Goal: Task Accomplishment & Management: Complete application form

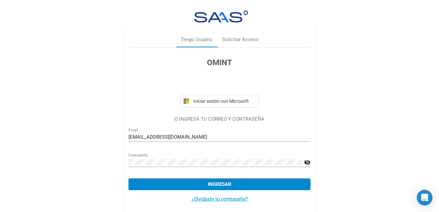
scroll to position [6, 0]
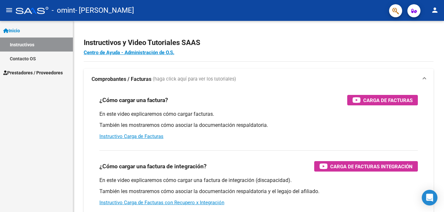
click at [435, 6] on button "person" at bounding box center [434, 10] width 13 height 13
click at [430, 30] on button "person Mi Perfil" at bounding box center [421, 28] width 40 height 16
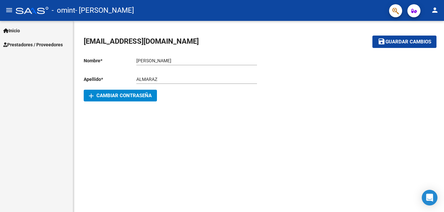
click at [24, 32] on link "Inicio" at bounding box center [36, 31] width 73 height 14
click at [30, 49] on link "Prestadores / Proveedores" at bounding box center [36, 45] width 73 height 14
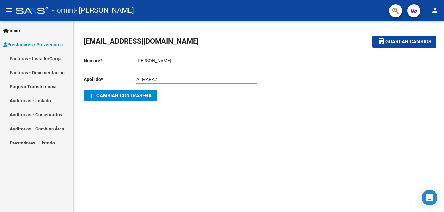
click at [33, 63] on link "Facturas - Listado/Carga" at bounding box center [36, 59] width 73 height 14
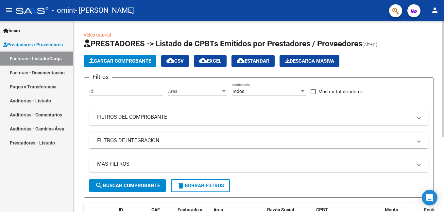
click at [137, 61] on span "Cargar Comprobante" at bounding box center [120, 61] width 62 height 6
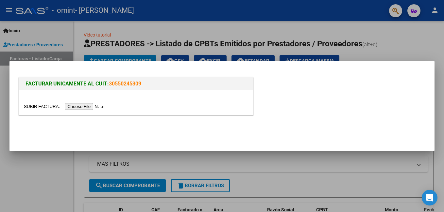
click at [78, 106] on input "file" at bounding box center [65, 106] width 83 height 7
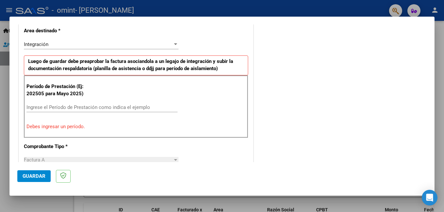
scroll to position [163, 0]
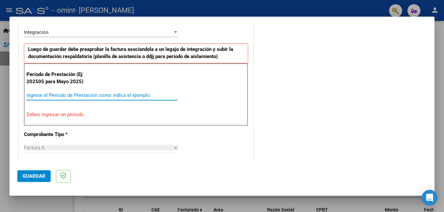
click at [74, 94] on input "Ingrese el Período de Prestación como indica el ejemplo" at bounding box center [101, 95] width 151 height 6
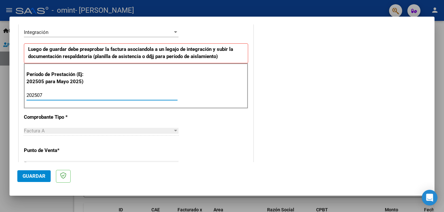
type input "202507"
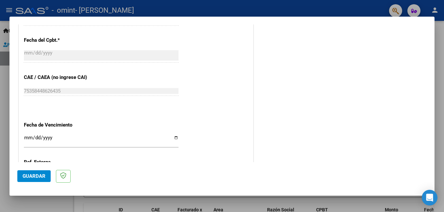
scroll to position [392, 0]
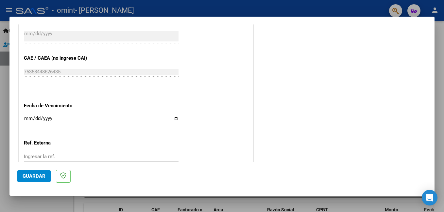
click at [175, 119] on input "Ingresar la fecha" at bounding box center [101, 121] width 155 height 10
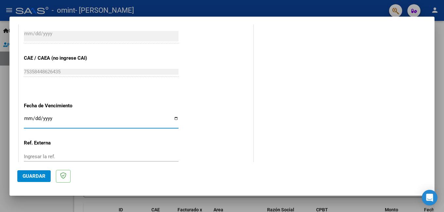
type input "[DATE]"
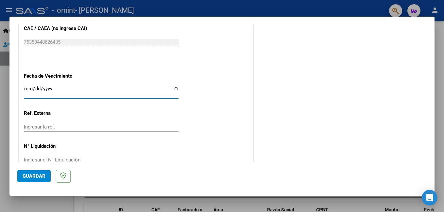
scroll to position [437, 0]
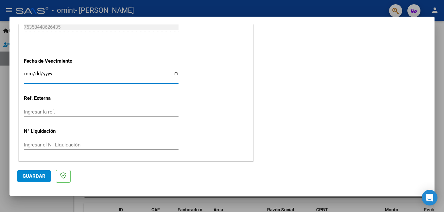
click at [50, 112] on input "Ingresar la ref." at bounding box center [101, 112] width 155 height 6
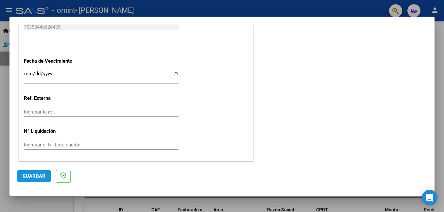
click at [44, 176] on span "Guardar" at bounding box center [34, 177] width 23 height 6
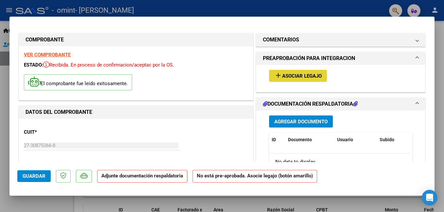
click at [291, 74] on span "Asociar Legajo" at bounding box center [302, 76] width 40 height 6
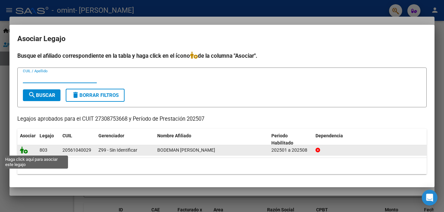
click at [22, 153] on icon at bounding box center [24, 150] width 8 height 7
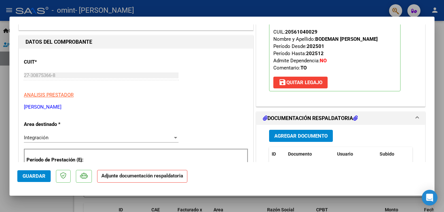
scroll to position [98, 0]
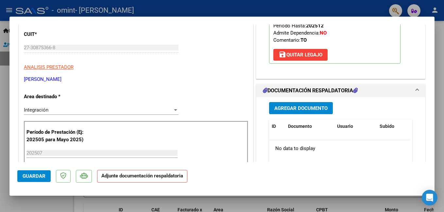
click at [294, 110] on span "Agregar Documento" at bounding box center [300, 109] width 53 height 6
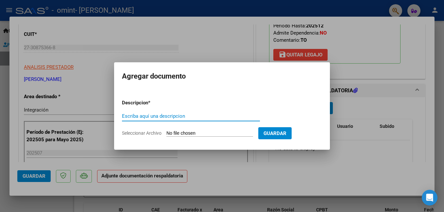
click at [153, 115] on input "Escriba aquí una descripcion" at bounding box center [191, 116] width 138 height 6
type input "PLANILLA [PERSON_NAME] TO"
click at [149, 131] on span "Seleccionar Archivo" at bounding box center [142, 133] width 40 height 5
click at [166, 131] on input "Seleccionar Archivo" at bounding box center [209, 134] width 87 height 6
click at [151, 131] on span "Seleccionar Archivo" at bounding box center [142, 133] width 40 height 5
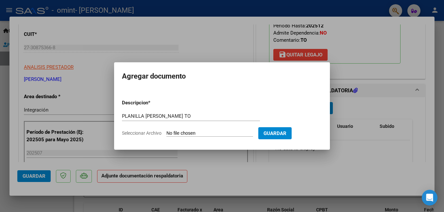
click at [166, 131] on input "Seleccionar Archivo" at bounding box center [209, 134] width 87 height 6
type input "C:\fakepath\bodeman to julio.pdf"
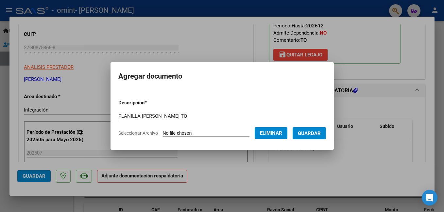
click at [309, 134] on span "Guardar" at bounding box center [309, 134] width 23 height 6
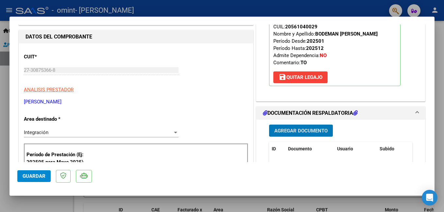
scroll to position [0, 0]
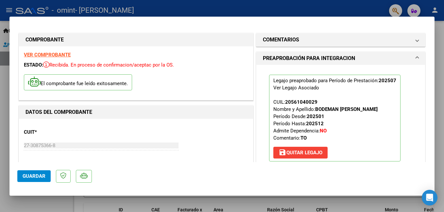
click at [27, 172] on button "Guardar" at bounding box center [33, 177] width 33 height 12
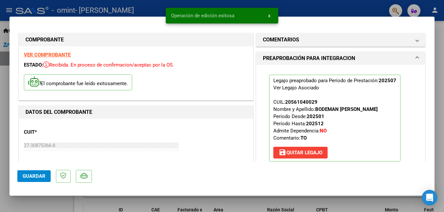
click at [267, 13] on button "x" at bounding box center [269, 16] width 13 height 12
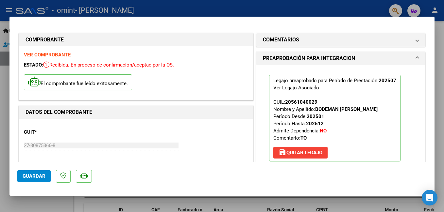
click at [3, 85] on div at bounding box center [222, 106] width 444 height 212
type input "$ 0,00"
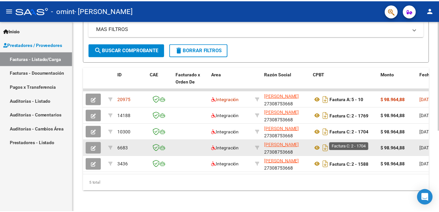
scroll to position [141, 0]
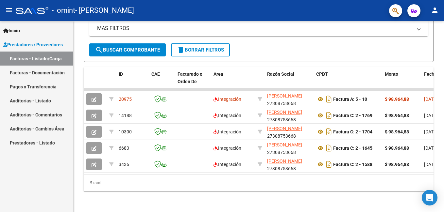
click at [433, 14] on mat-icon "person" at bounding box center [435, 10] width 8 height 8
click at [423, 42] on button "exit_to_app Salir" at bounding box center [421, 43] width 40 height 16
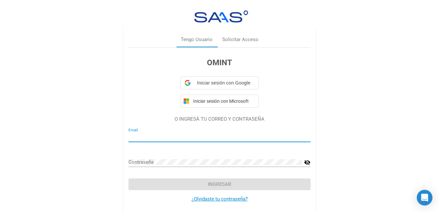
type input "[EMAIL_ADDRESS][DOMAIN_NAME]"
